Goal: Go to known website: Access a specific website the user already knows

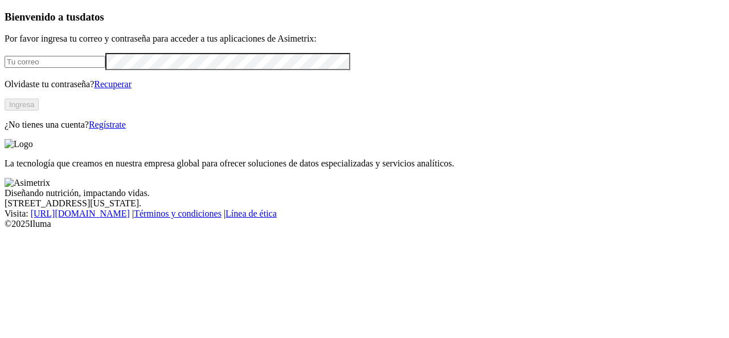
type input "[EMAIL_ADDRESS][PERSON_NAME][DOMAIN_NAME]"
click at [39, 110] on button "Ingresa" at bounding box center [22, 104] width 34 height 12
